Goal: Information Seeking & Learning: Find contact information

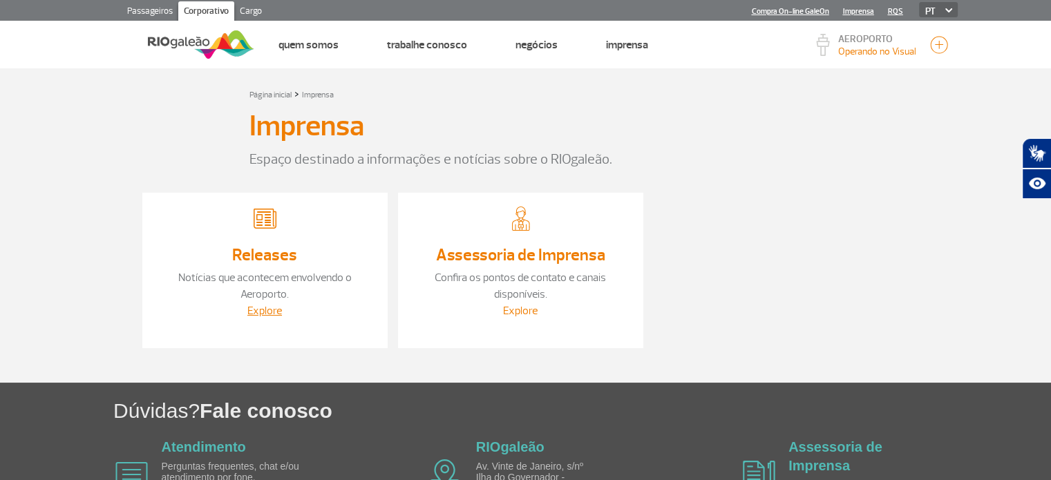
click at [528, 308] on link "Explore" at bounding box center [520, 311] width 35 height 14
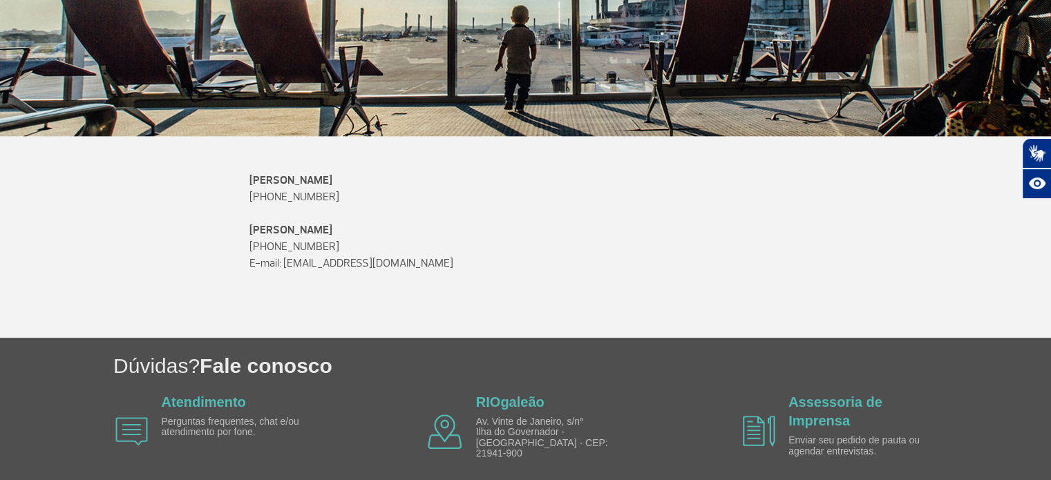
scroll to position [321, 0]
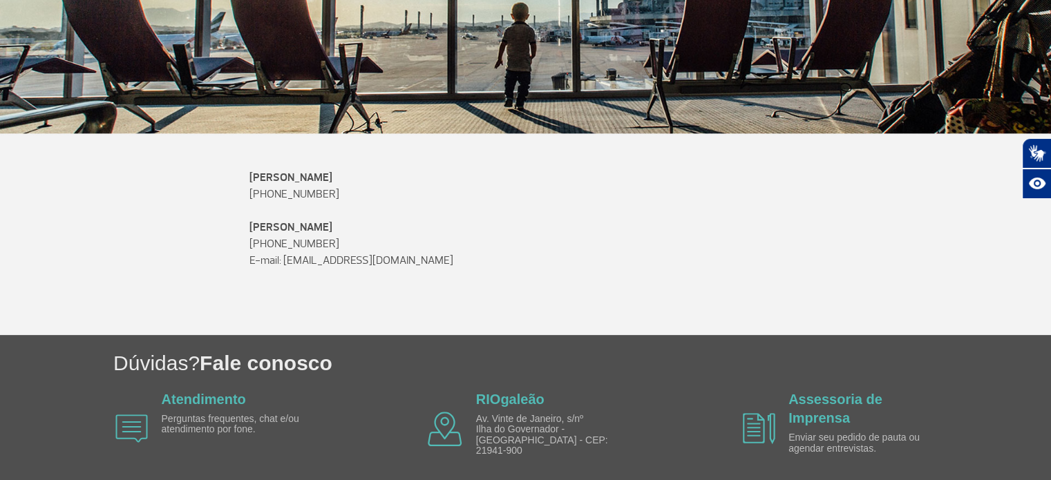
drag, startPoint x: 344, startPoint y: 193, endPoint x: 238, endPoint y: 189, distance: 106.5
click at [238, 189] on div "[PERSON_NAME] [PHONE_NUMBER] [PERSON_NAME] [PHONE_NUMBER] E-mail: [EMAIL_ADDRES…" at bounding box center [525, 252] width 767 height 166
copy p "[PHONE_NUMBER]"
click at [350, 241] on p "[PERSON_NAME] [PHONE_NUMBER]" at bounding box center [526, 235] width 553 height 33
drag, startPoint x: 450, startPoint y: 265, endPoint x: 241, endPoint y: 248, distance: 209.4
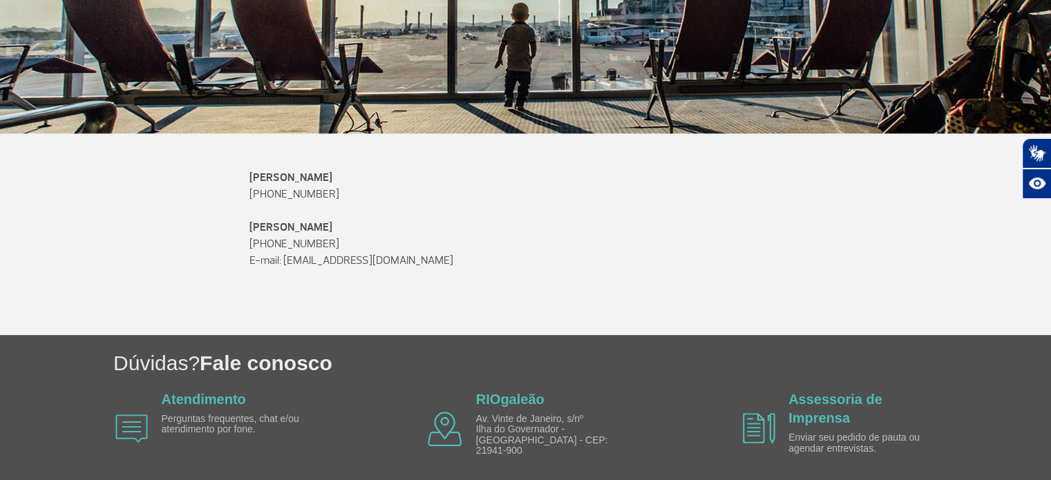
click at [241, 248] on div "[PERSON_NAME] [PHONE_NUMBER] [PERSON_NAME] [PHONE_NUMBER] E-mail: [EMAIL_ADDRES…" at bounding box center [525, 252] width 767 height 166
copy div "[PHONE_NUMBER] E-mail: [EMAIL_ADDRESS][DOMAIN_NAME]"
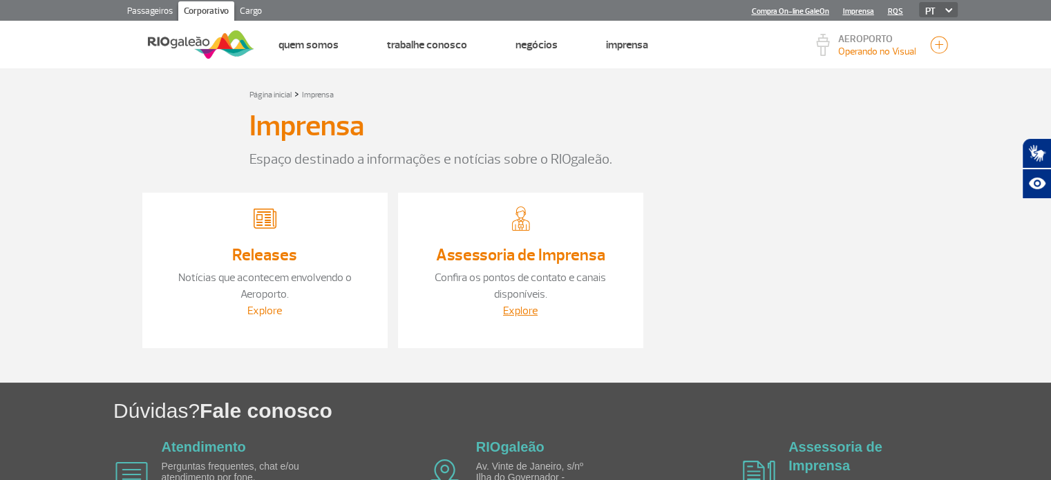
click at [263, 310] on link "Explore" at bounding box center [264, 311] width 35 height 14
